Goal: Task Accomplishment & Management: Manage account settings

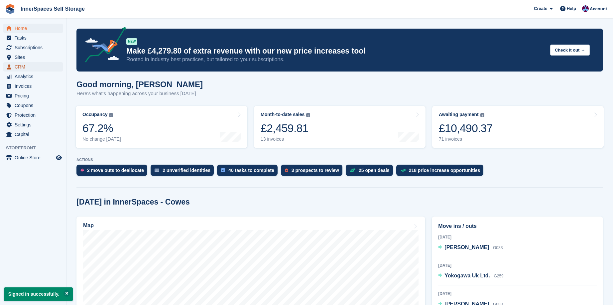
click at [21, 66] on span "CRM" at bounding box center [35, 66] width 40 height 9
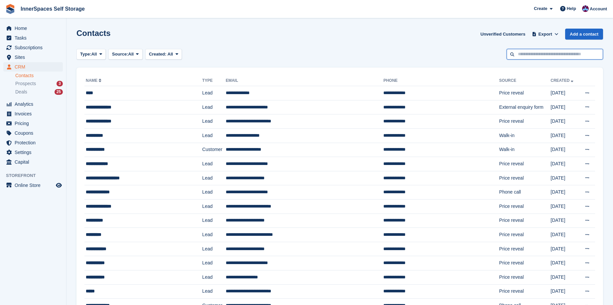
click at [552, 51] on input "text" at bounding box center [554, 54] width 96 height 11
type input "****"
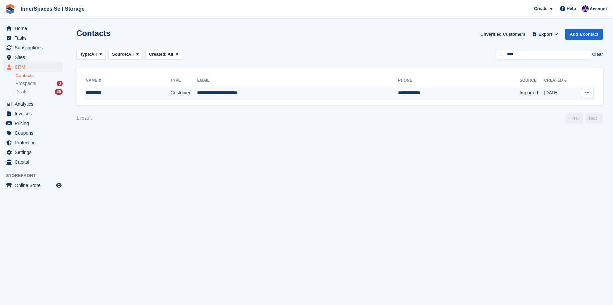
click at [100, 93] on div "*********" at bounding box center [117, 92] width 63 height 7
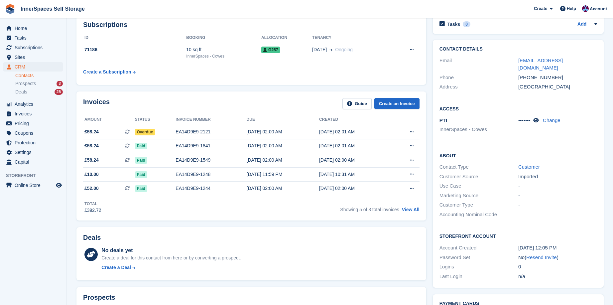
scroll to position [32, 0]
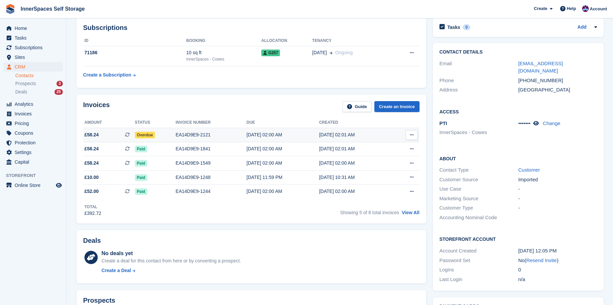
click at [149, 134] on span "Overdue" at bounding box center [145, 135] width 20 height 7
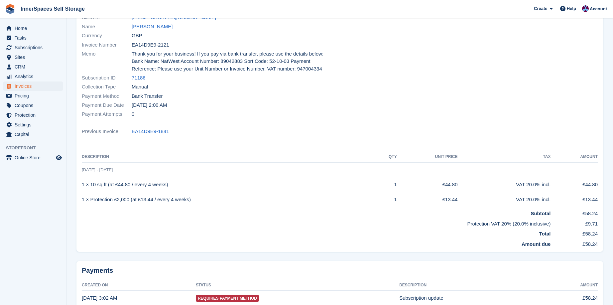
scroll to position [108, 0]
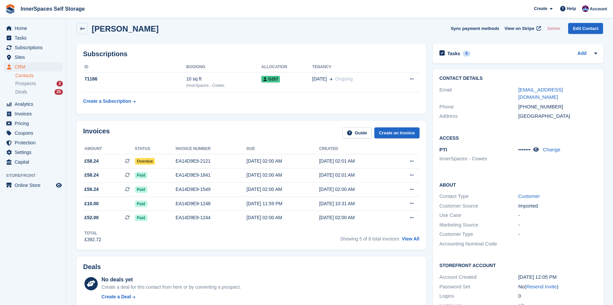
scroll to position [3, 0]
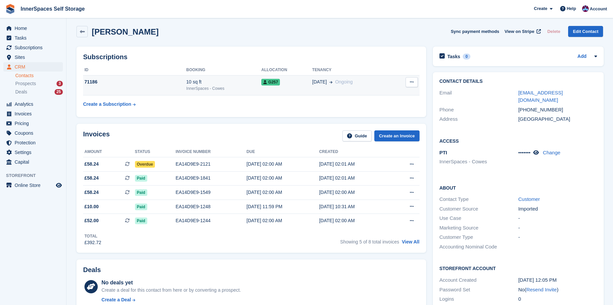
click at [192, 81] on div "10 sq ft" at bounding box center [223, 81] width 75 height 7
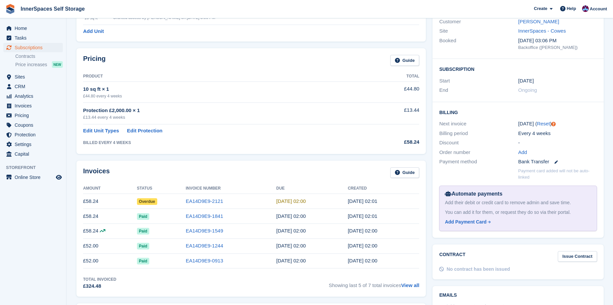
scroll to position [75, 0]
click at [198, 201] on link "EA14D9E9-2121" at bounding box center [205, 200] width 38 height 6
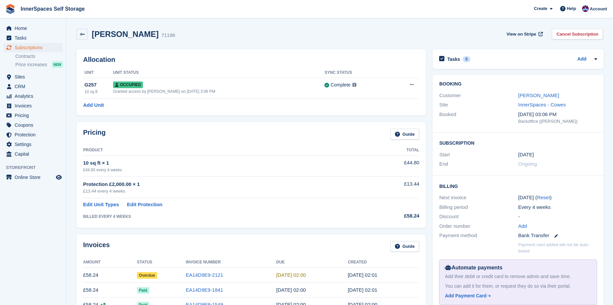
scroll to position [75, 0]
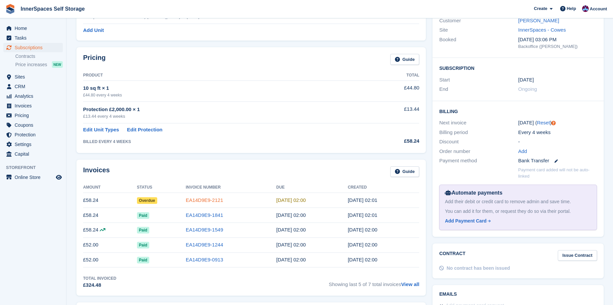
click at [207, 199] on link "EA14D9E9-2121" at bounding box center [205, 200] width 38 height 6
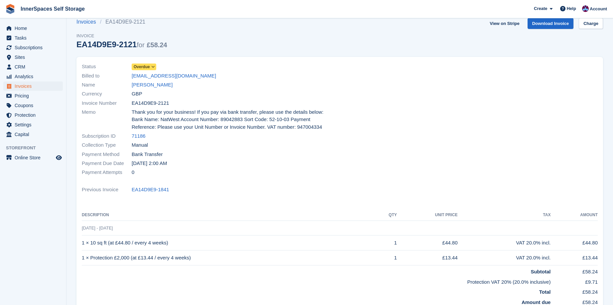
scroll to position [11, 0]
click at [380, 174] on div at bounding box center [471, 119] width 262 height 123
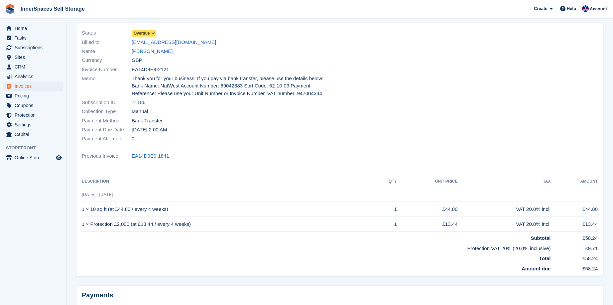
scroll to position [43, 0]
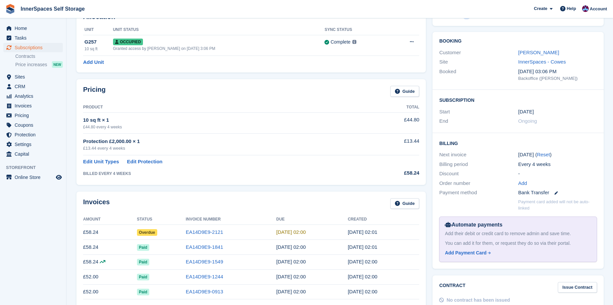
scroll to position [75, 0]
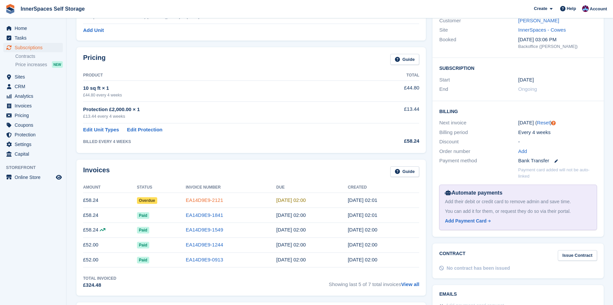
click at [200, 200] on link "EA14D9E9-2121" at bounding box center [205, 200] width 38 height 6
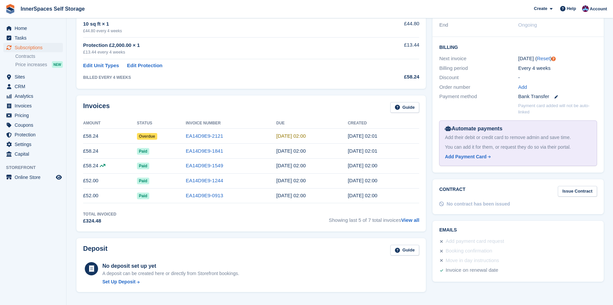
scroll to position [166, 0]
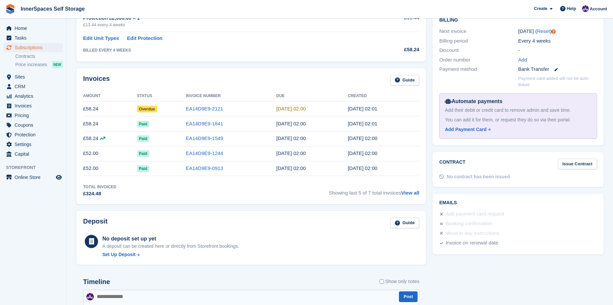
drag, startPoint x: 218, startPoint y: 83, endPoint x: 208, endPoint y: 86, distance: 11.1
click at [215, 83] on div "Invoices Guide" at bounding box center [251, 82] width 336 height 15
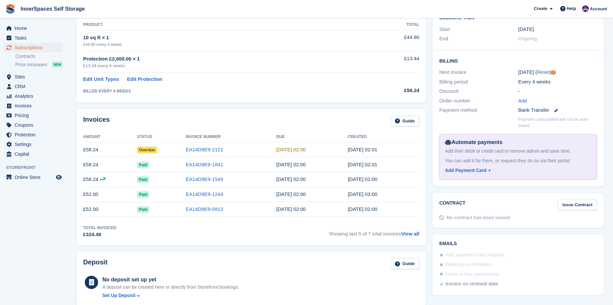
scroll to position [124, 0]
click at [197, 151] on link "EA14D9E9-2121" at bounding box center [205, 151] width 38 height 6
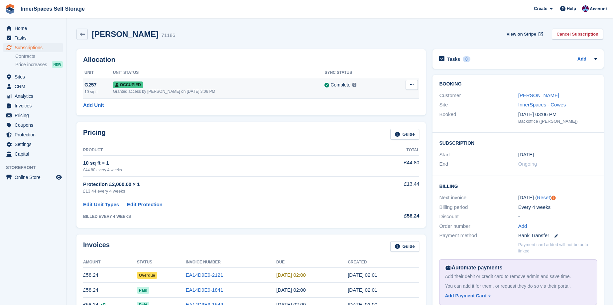
click at [411, 84] on icon at bounding box center [412, 84] width 4 height 4
click at [341, 107] on div "Add Unit" at bounding box center [251, 105] width 336 height 8
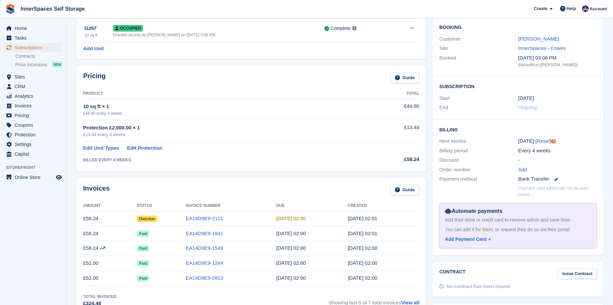
scroll to position [57, 0]
click at [195, 217] on link "EA14D9E9-2121" at bounding box center [205, 218] width 38 height 6
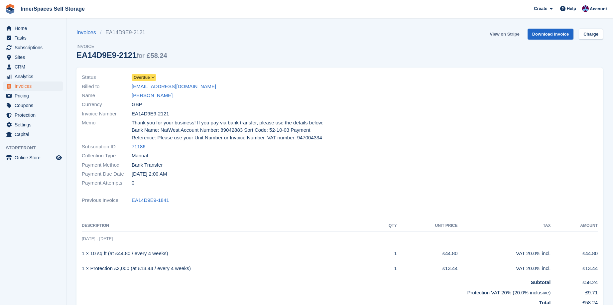
click at [513, 32] on link "View on Stripe" at bounding box center [504, 34] width 35 height 11
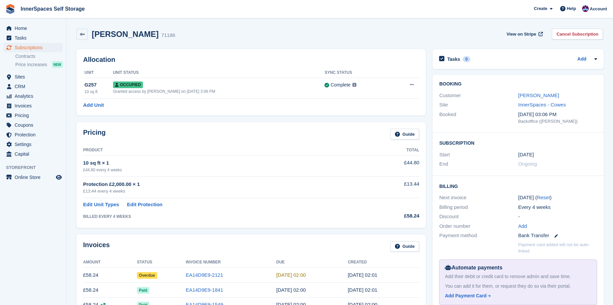
scroll to position [57, 0]
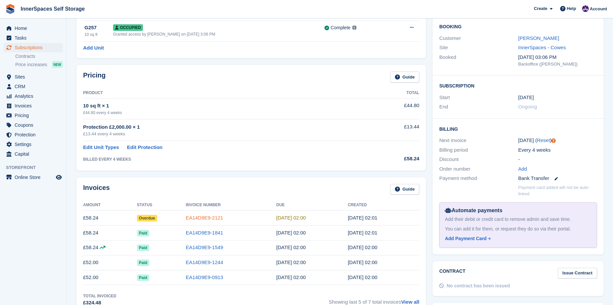
click at [204, 218] on link "EA14D9E9-2121" at bounding box center [205, 218] width 38 height 6
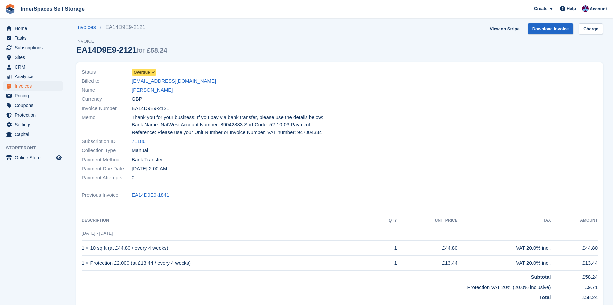
scroll to position [6, 0]
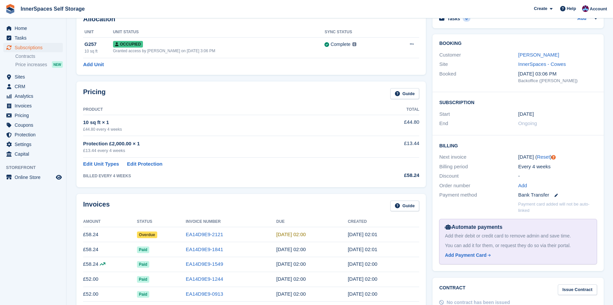
scroll to position [38, 0]
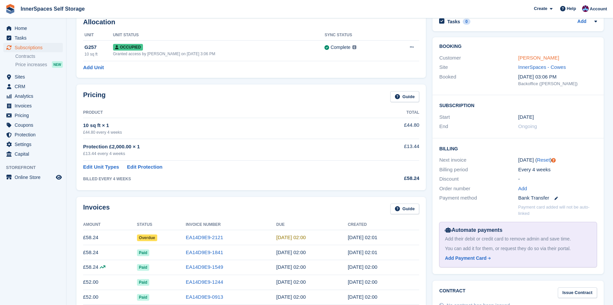
click at [529, 55] on link "[PERSON_NAME]" at bounding box center [538, 58] width 41 height 6
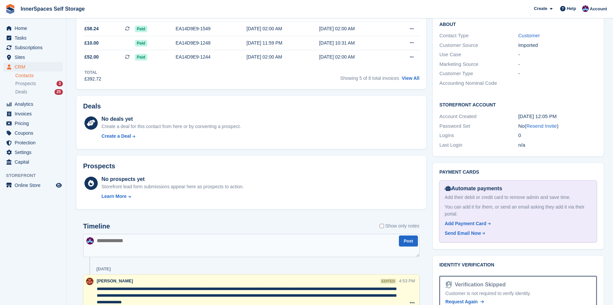
scroll to position [180, 0]
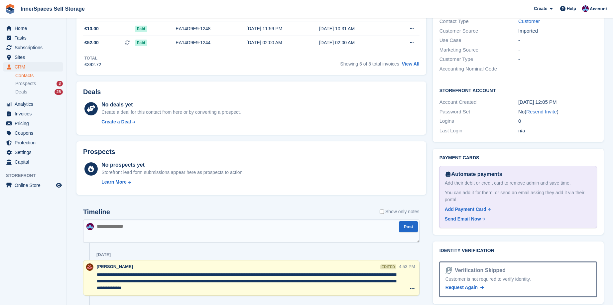
click at [172, 230] on textarea at bounding box center [251, 230] width 336 height 23
click at [195, 226] on textarea "**********" at bounding box center [251, 230] width 336 height 23
click at [230, 230] on textarea "**********" at bounding box center [251, 230] width 336 height 23
click at [252, 229] on textarea "**********" at bounding box center [251, 230] width 336 height 23
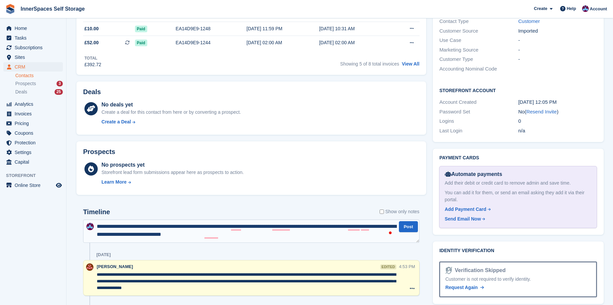
type textarea "**********"
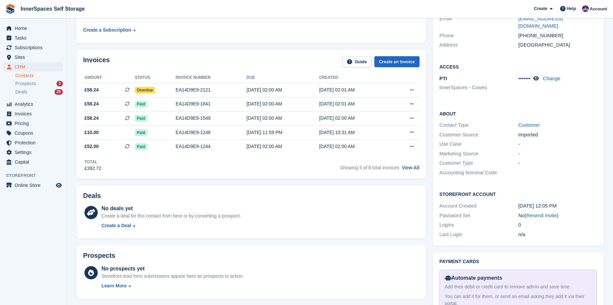
scroll to position [80, 0]
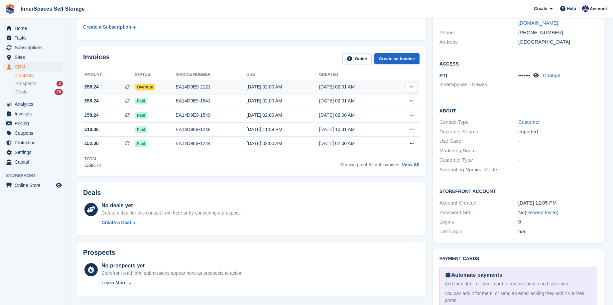
click at [149, 85] on span "Overdue" at bounding box center [145, 87] width 20 height 7
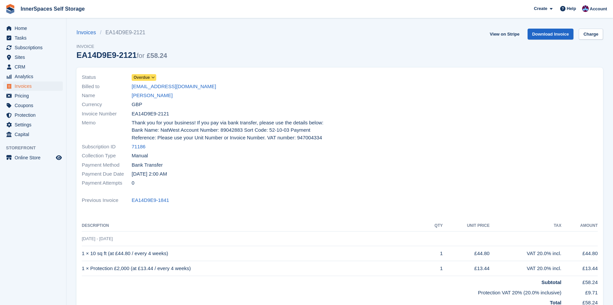
click at [155, 75] on icon at bounding box center [153, 77] width 4 height 4
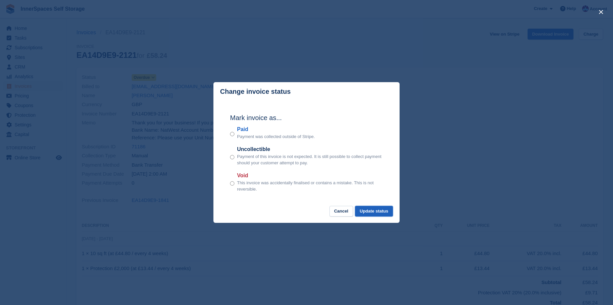
click at [383, 212] on button "Update status" at bounding box center [374, 211] width 38 height 11
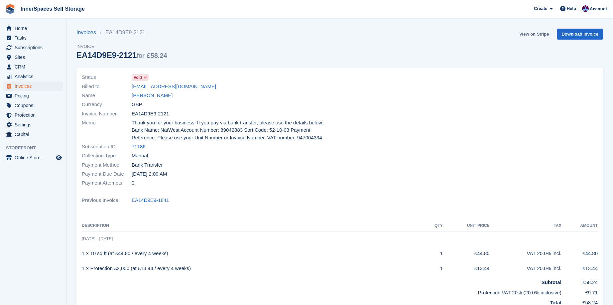
click at [542, 35] on link "View on Stripe" at bounding box center [533, 34] width 35 height 11
drag, startPoint x: 130, startPoint y: 57, endPoint x: 75, endPoint y: 56, distance: 55.2
click at [75, 56] on section "Invoice status updated successfully Invoices EA14D9E9-2121 Invoice EA14D9E9-212…" at bounding box center [339, 269] width 546 height 539
drag, startPoint x: 75, startPoint y: 56, endPoint x: 86, endPoint y: 57, distance: 11.3
copy div "EA14D9E9-2121"
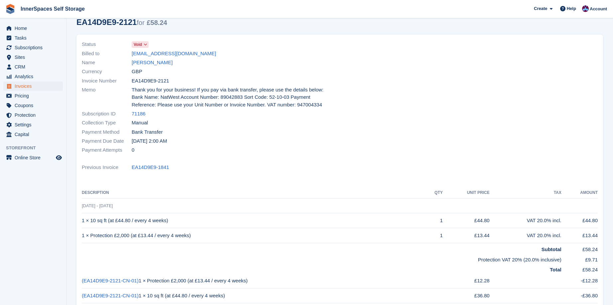
scroll to position [40, 0]
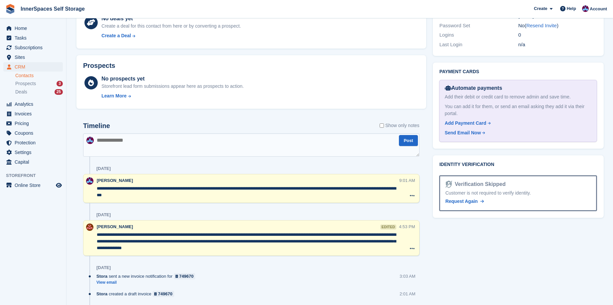
scroll to position [273, 0]
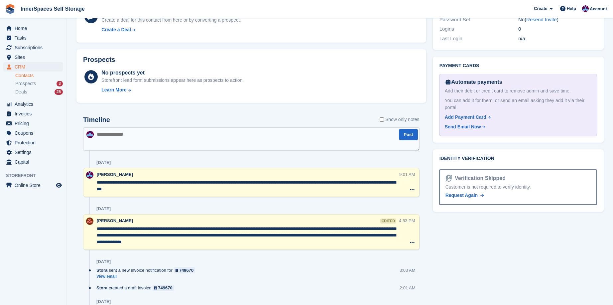
click at [334, 182] on textarea "**********" at bounding box center [248, 185] width 302 height 13
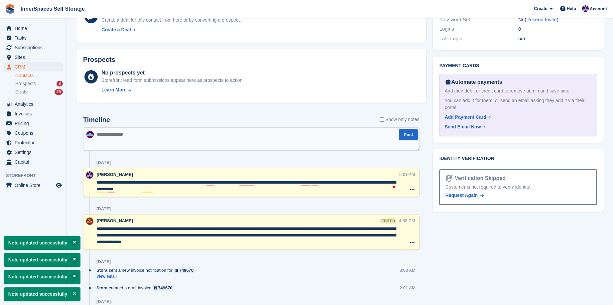
click at [194, 191] on textarea "**********" at bounding box center [248, 185] width 302 height 13
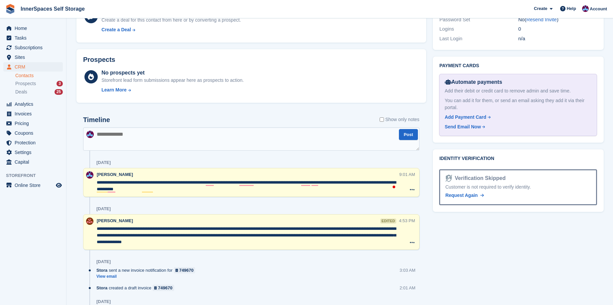
type textarea "**********"
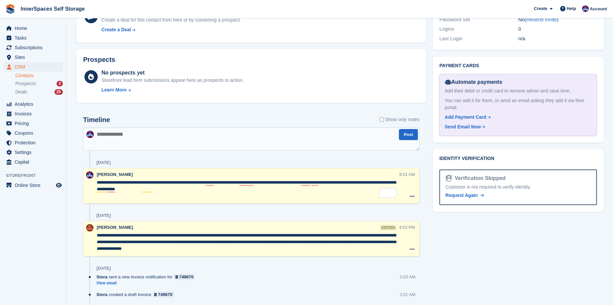
click at [194, 190] on textarea "**********" at bounding box center [248, 189] width 302 height 20
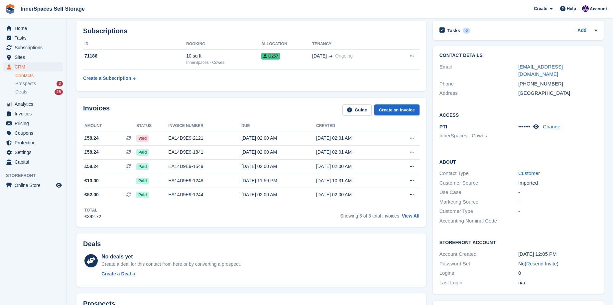
scroll to position [0, 0]
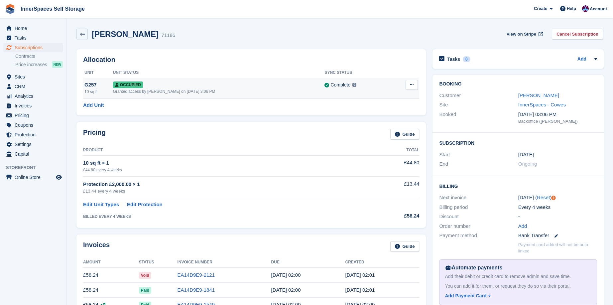
click at [412, 84] on icon at bounding box center [412, 84] width 4 height 4
click at [336, 84] on div "Complete" at bounding box center [340, 84] width 20 height 7
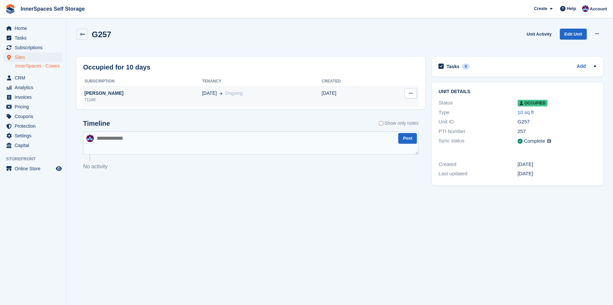
click at [411, 90] on button at bounding box center [410, 93] width 12 height 10
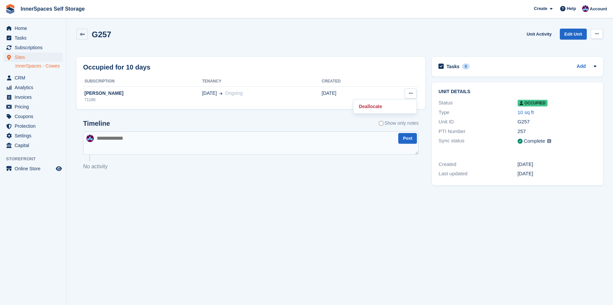
click at [594, 33] on button at bounding box center [597, 34] width 12 height 10
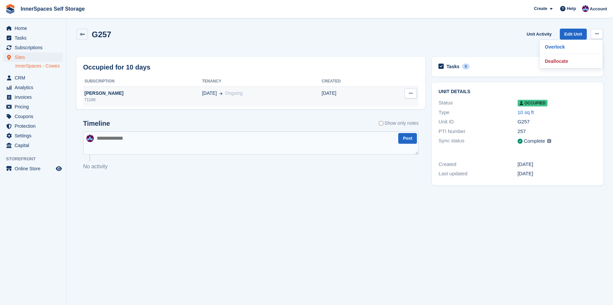
click at [315, 93] on div "[DATE] Ongoing" at bounding box center [262, 93] width 120 height 7
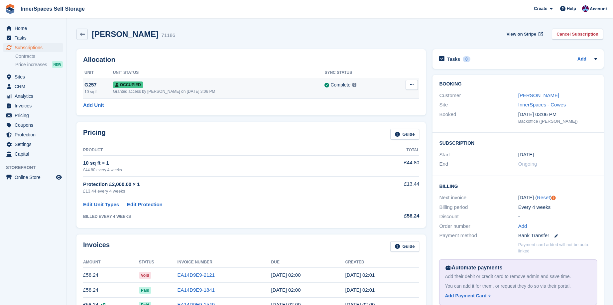
click at [407, 84] on button at bounding box center [411, 85] width 12 height 10
click at [338, 82] on div "Complete" at bounding box center [340, 84] width 20 height 7
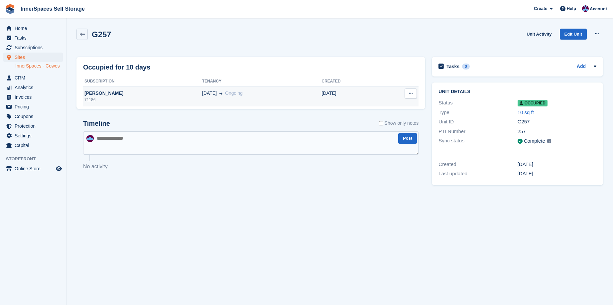
click at [91, 94] on div "[PERSON_NAME]" at bounding box center [142, 93] width 119 height 7
click at [91, 93] on div "[PERSON_NAME]" at bounding box center [142, 93] width 119 height 7
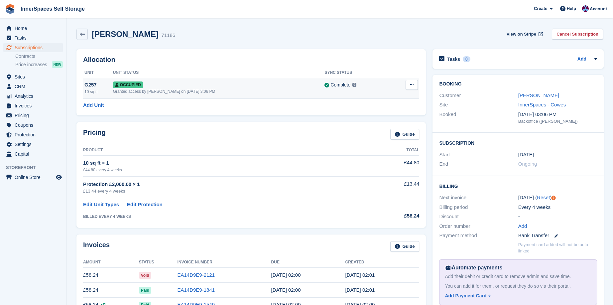
drag, startPoint x: 403, startPoint y: 82, endPoint x: 388, endPoint y: 84, distance: 14.7
click at [387, 84] on div "Complete Last synced at 22 Aug, 1:40 PM Learn more →" at bounding box center [357, 85] width 66 height 8
click at [186, 88] on td "Occupied Granted access by [PERSON_NAME] on [DATE] 3:06 PM" at bounding box center [219, 88] width 212 height 21
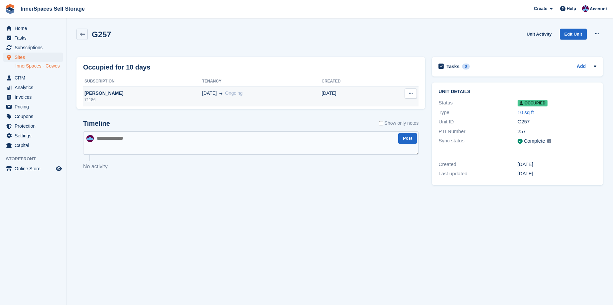
click at [412, 94] on icon at bounding box center [411, 93] width 4 height 4
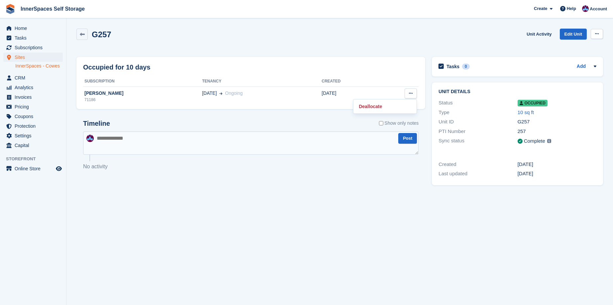
click at [598, 32] on icon at bounding box center [597, 34] width 4 height 4
click at [82, 32] on icon at bounding box center [82, 34] width 5 height 5
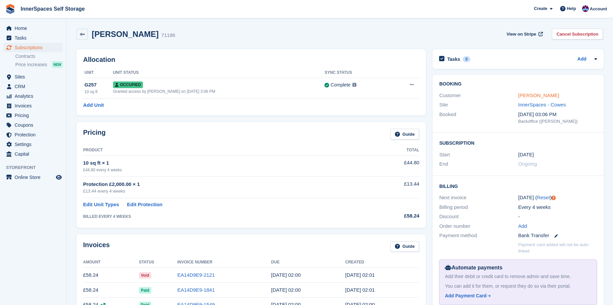
click at [532, 97] on link "[PERSON_NAME]" at bounding box center [538, 95] width 41 height 6
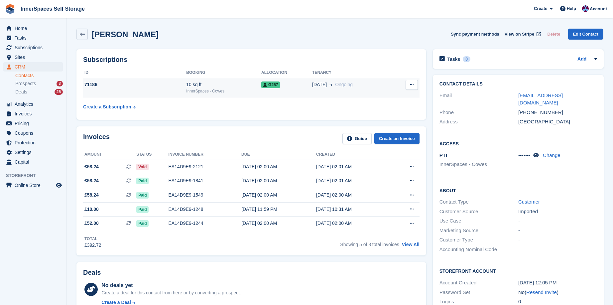
click at [410, 85] on icon at bounding box center [412, 84] width 4 height 4
click at [391, 97] on p "Cancel subscription" at bounding box center [386, 97] width 58 height 9
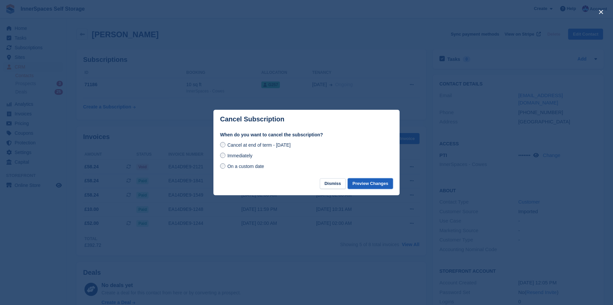
click at [369, 182] on button "Preview Changes" at bounding box center [370, 183] width 45 height 11
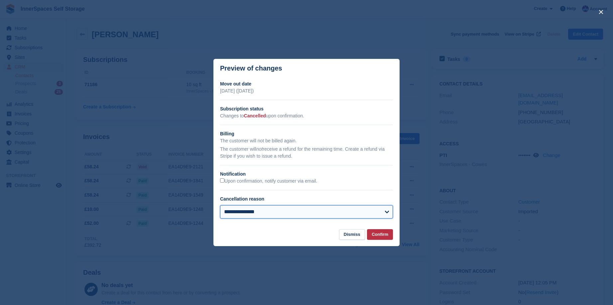
click at [381, 212] on select "**********" at bounding box center [306, 211] width 173 height 13
select select "**********"
click at [220, 205] on select "**********" at bounding box center [306, 211] width 173 height 13
click at [381, 236] on button "Confirm" at bounding box center [380, 234] width 26 height 11
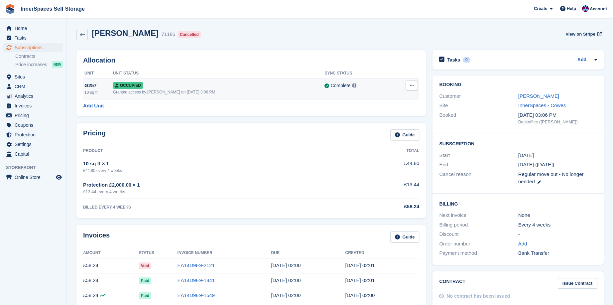
click at [197, 87] on div "Occupied" at bounding box center [219, 85] width 212 height 7
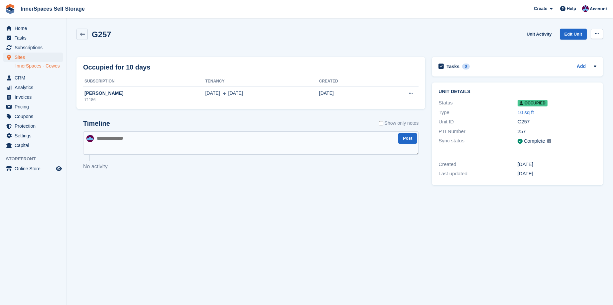
click at [600, 33] on button at bounding box center [597, 34] width 12 height 10
drag, startPoint x: 558, startPoint y: 59, endPoint x: 338, endPoint y: 20, distance: 223.3
click at [558, 59] on p "Deallocate" at bounding box center [571, 61] width 58 height 9
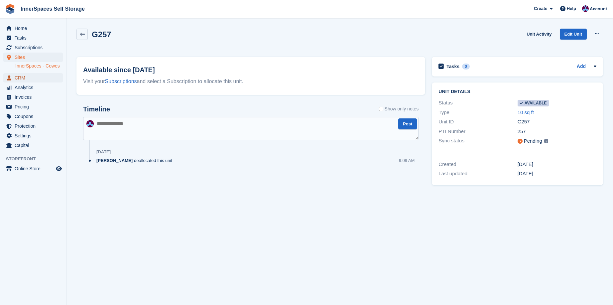
click at [17, 78] on span "CRM" at bounding box center [35, 77] width 40 height 9
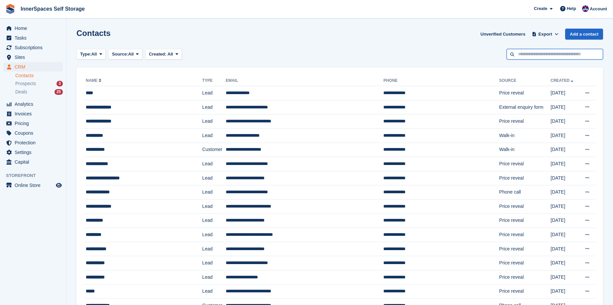
click at [538, 55] on input "text" at bounding box center [554, 54] width 96 height 11
type input "****"
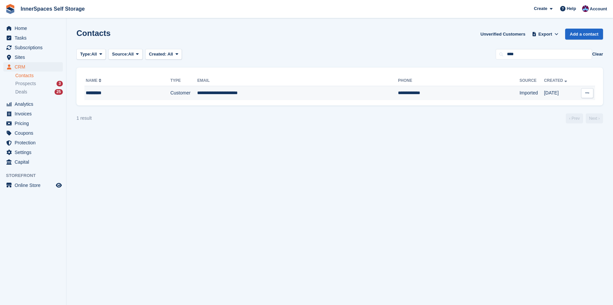
click at [92, 93] on div "*********" at bounding box center [117, 92] width 63 height 7
